Goal: Task Accomplishment & Management: Complete application form

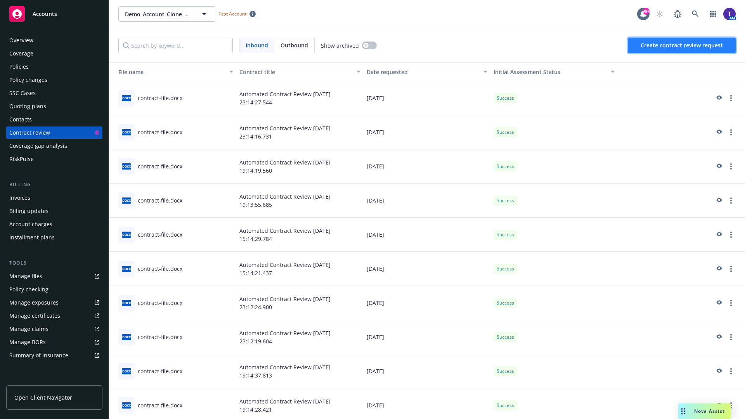
click at [683, 45] on span "Create contract review request" at bounding box center [682, 45] width 82 height 7
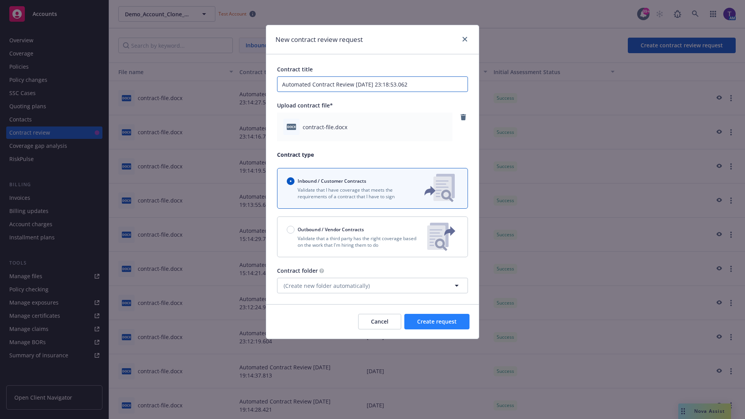
type input "Automated Contract Review [DATE] 23:18:53.062"
click at [437, 322] on span "Create request" at bounding box center [437, 321] width 40 height 7
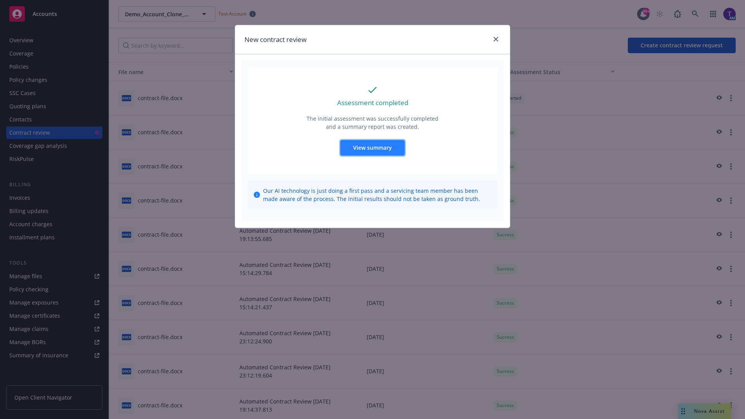
click at [372, 148] on span "View summary" at bounding box center [372, 147] width 39 height 7
